Goal: Task Accomplishment & Management: Use online tool/utility

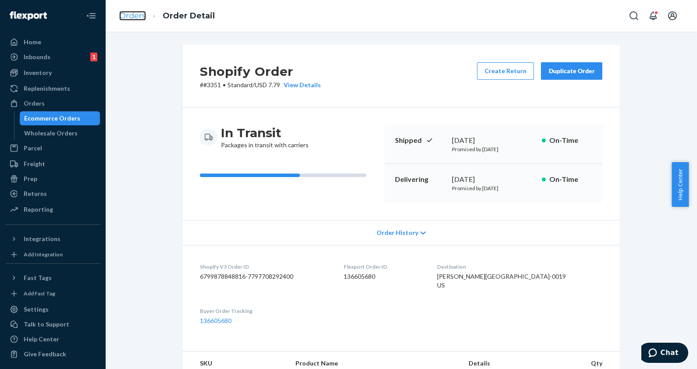
click at [126, 18] on link "Orders" at bounding box center [132, 16] width 27 height 10
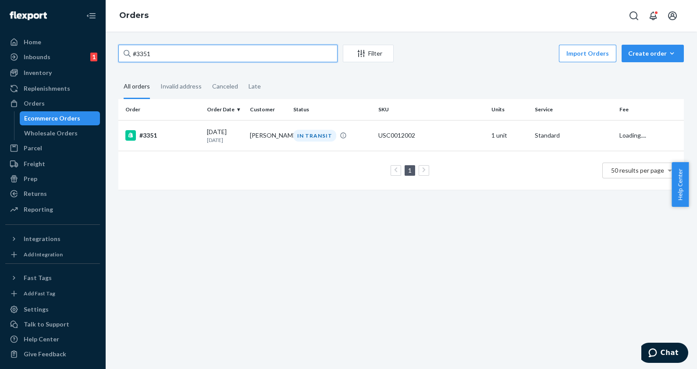
click at [199, 58] on input "#3351" at bounding box center [227, 54] width 219 height 18
type input "#"
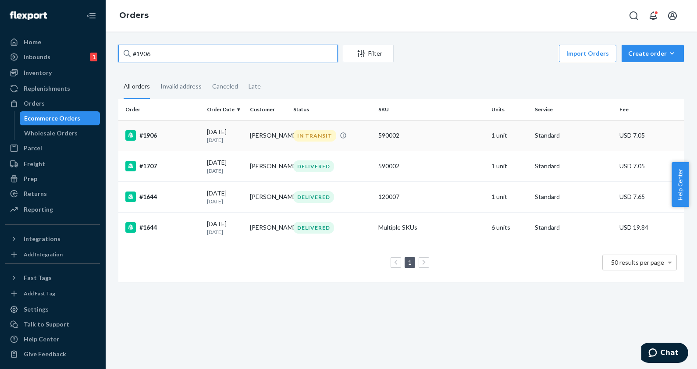
type input "#1906"
click at [412, 141] on td "590002" at bounding box center [431, 135] width 113 height 31
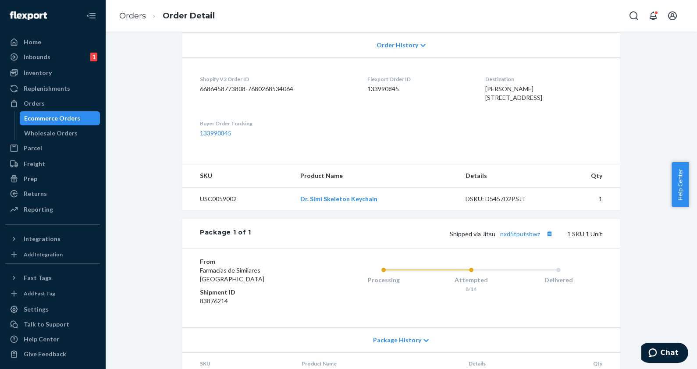
scroll to position [219, 0]
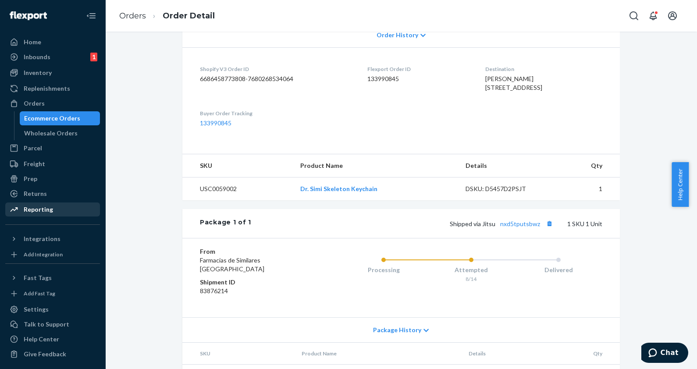
drag, startPoint x: 47, startPoint y: 208, endPoint x: 64, endPoint y: 206, distance: 17.7
click at [47, 208] on div "Reporting" at bounding box center [38, 209] width 29 height 9
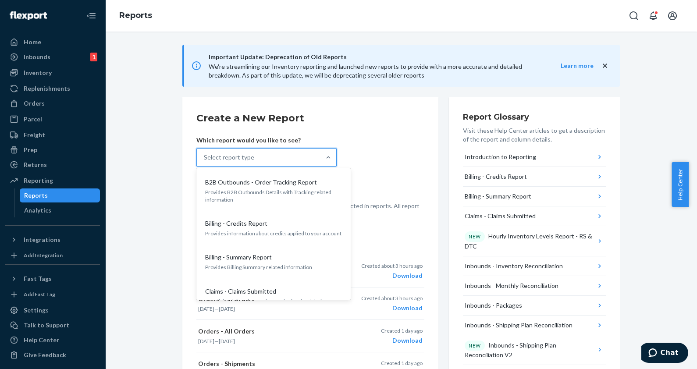
click at [254, 156] on div "Select report type" at bounding box center [259, 158] width 124 height 18
click at [205, 156] on input "option B2B Outbounds - Order Tracking Report focused, 1 of 35. 35 results avail…" at bounding box center [204, 157] width 1 height 9
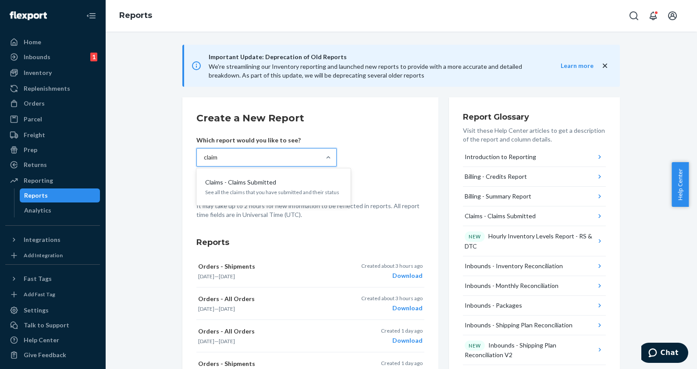
type input "claims"
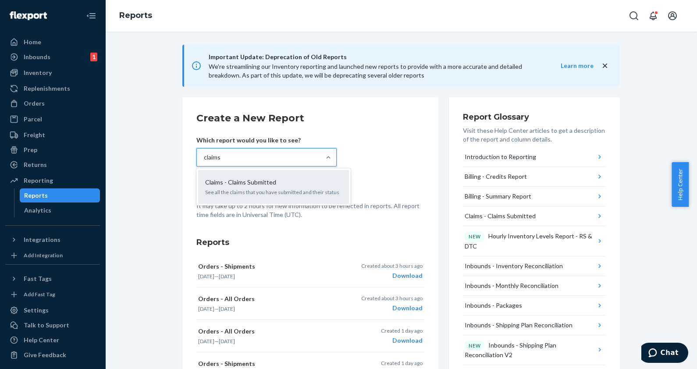
click at [252, 197] on div "Claims - Claims Submitted See all the claims that you have submitted and their …" at bounding box center [273, 187] width 140 height 27
click at [221, 162] on input "claims" at bounding box center [213, 157] width 18 height 9
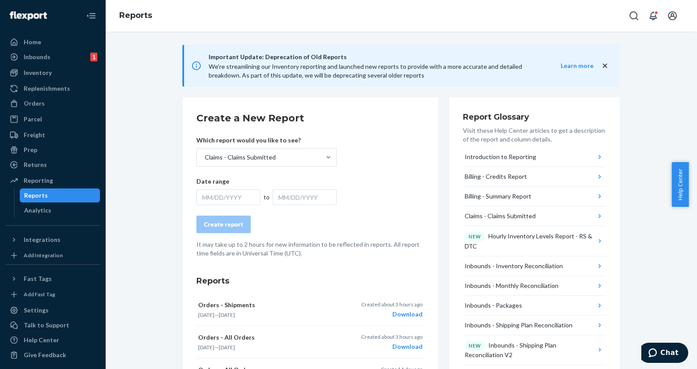
click at [248, 197] on div "MM/DD/YYYY" at bounding box center [228, 197] width 64 height 16
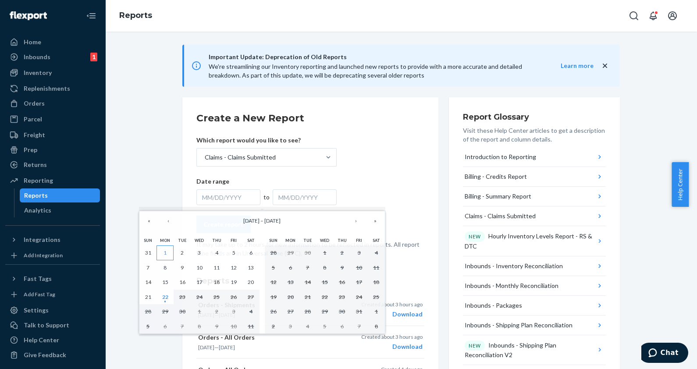
click at [167, 251] on button "1" at bounding box center [164, 252] width 17 height 15
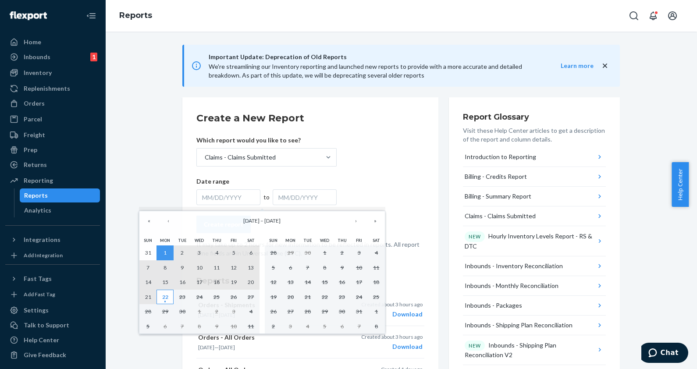
click at [165, 298] on abbr "22" at bounding box center [165, 297] width 6 height 7
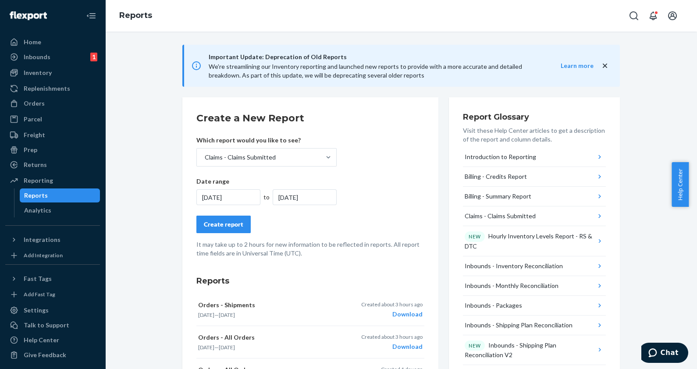
click at [224, 229] on button "Create report" at bounding box center [223, 225] width 54 height 18
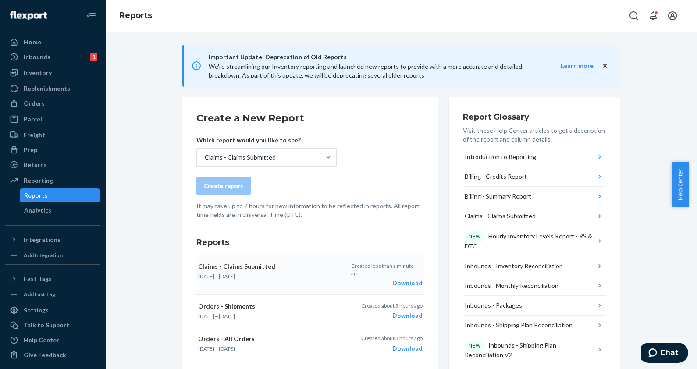
click at [405, 279] on div "Download" at bounding box center [386, 283] width 71 height 9
